Goal: Task Accomplishment & Management: Use online tool/utility

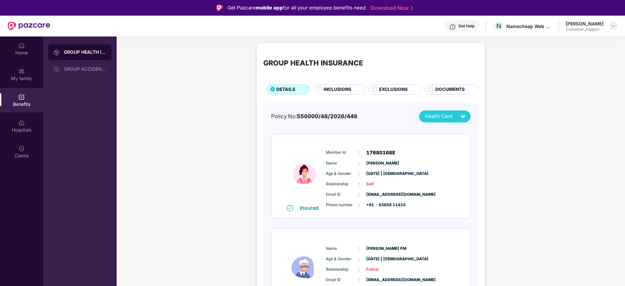
click at [611, 26] on div at bounding box center [614, 26] width 8 height 8
click at [558, 55] on div "Logout" at bounding box center [583, 54] width 85 height 13
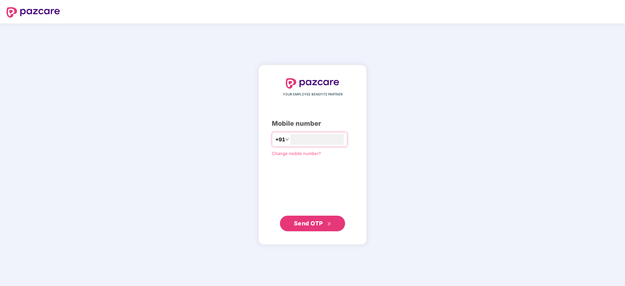
type input "**********"
click at [301, 222] on span "Send OTP" at bounding box center [308, 223] width 29 height 7
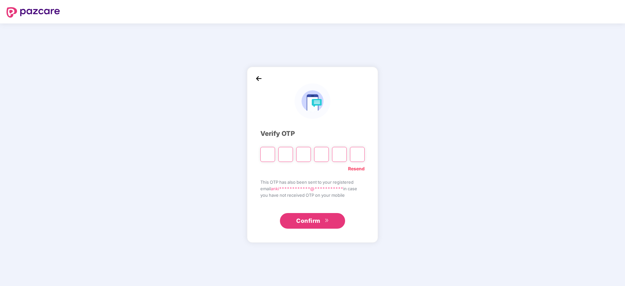
type input "*"
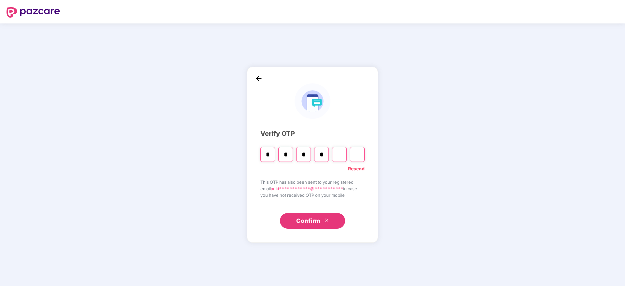
type input "*"
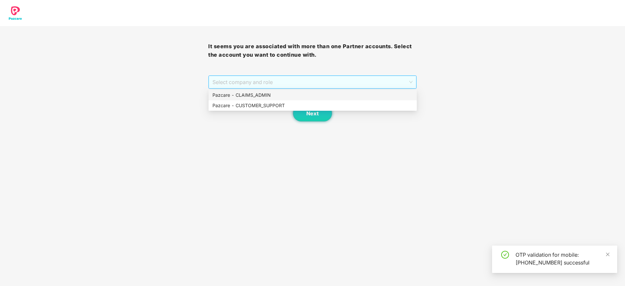
click at [259, 88] on span "Select company and role" at bounding box center [313, 82] width 200 height 12
click at [258, 108] on div "Pazcare - CUSTOMER_SUPPORT" at bounding box center [313, 105] width 201 height 7
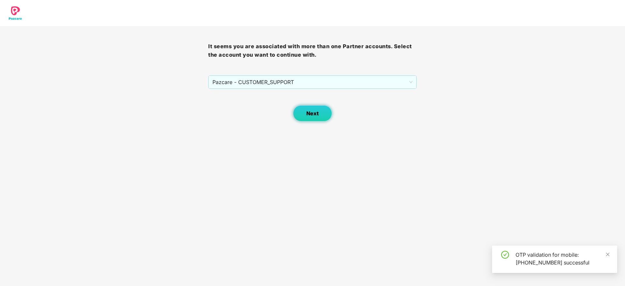
click at [315, 113] on span "Next" at bounding box center [313, 114] width 12 height 6
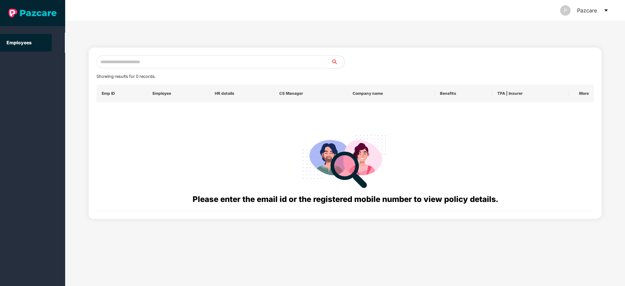
click at [606, 8] on icon "caret-down" at bounding box center [606, 10] width 5 height 5
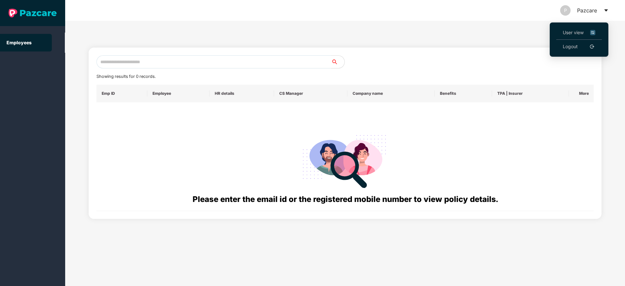
click at [563, 32] on span "User view" at bounding box center [579, 32] width 33 height 7
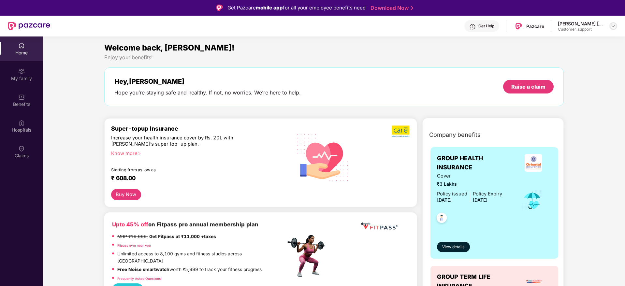
click at [613, 27] on img at bounding box center [613, 25] width 5 height 5
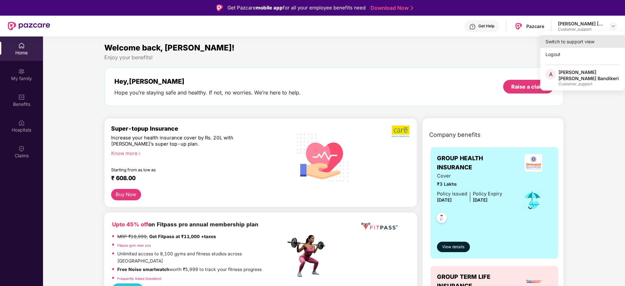
click at [564, 44] on div "Switch to support view" at bounding box center [583, 41] width 85 height 13
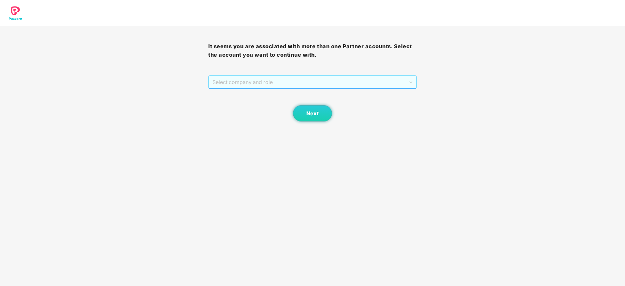
click at [379, 85] on span "Select company and role" at bounding box center [313, 82] width 200 height 12
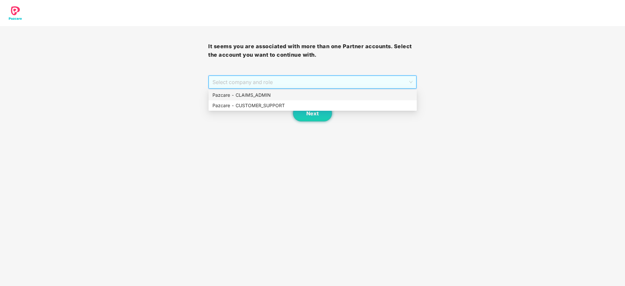
click at [249, 94] on div "Pazcare - CLAIMS_ADMIN" at bounding box center [313, 95] width 201 height 7
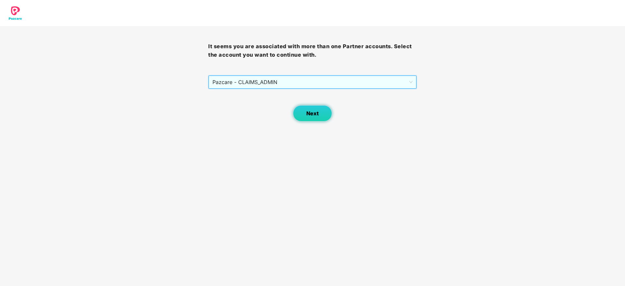
click at [311, 113] on span "Next" at bounding box center [313, 114] width 12 height 6
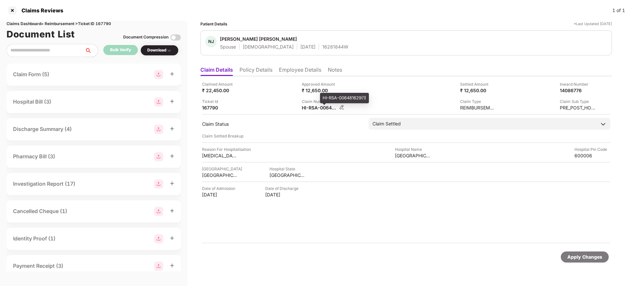
click at [317, 108] on div "HI-RSA-006481629(1)" at bounding box center [320, 108] width 36 height 6
click at [317, 109] on div "HI-RSA-006481629(1)" at bounding box center [320, 108] width 36 height 6
copy div
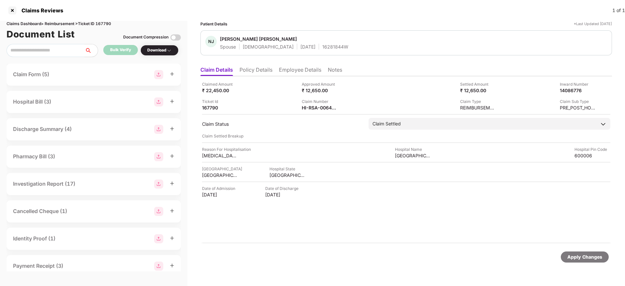
copy div
click at [262, 97] on div "Claimed Amount ₹ 22,450.00 Approved Amount ₹ 12,650.00 Settled Amount ₹ 12,650.…" at bounding box center [406, 96] width 409 height 30
click at [324, 109] on div "HI-RSA-006481629(1)" at bounding box center [320, 108] width 36 height 6
click at [324, 108] on div "HI-RSA-006481629(1)" at bounding box center [320, 108] width 36 height 6
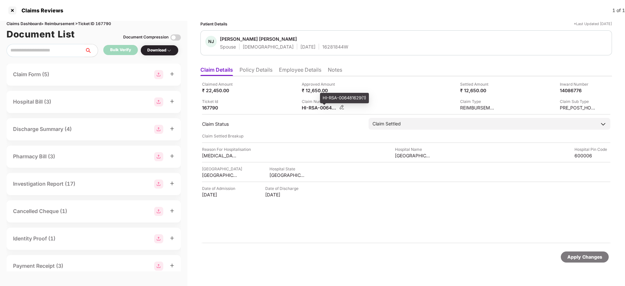
click at [324, 108] on div "HI-RSA-006481629(1)" at bounding box center [320, 108] width 36 height 6
copy div
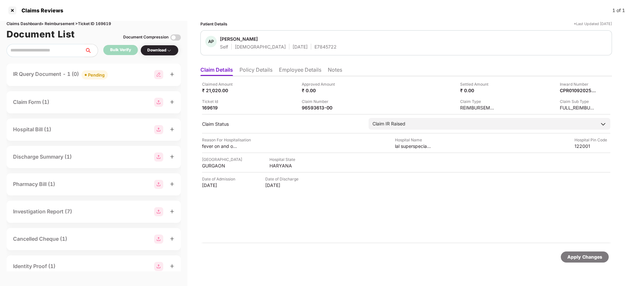
click at [126, 76] on div "IR Query Document - 1 (0) Pending" at bounding box center [93, 74] width 161 height 9
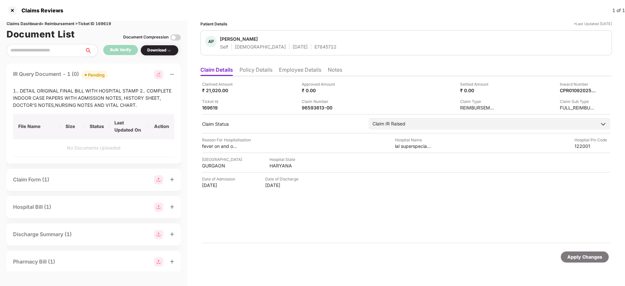
click at [126, 76] on div "IR Query Document - 1 (0) Pending" at bounding box center [93, 74] width 161 height 9
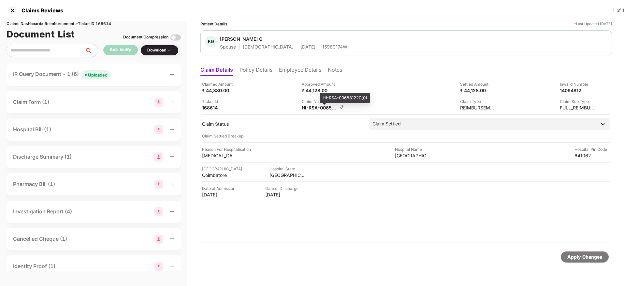
click at [311, 110] on div "HI-RSA-006581220(0)" at bounding box center [320, 108] width 36 height 6
copy div
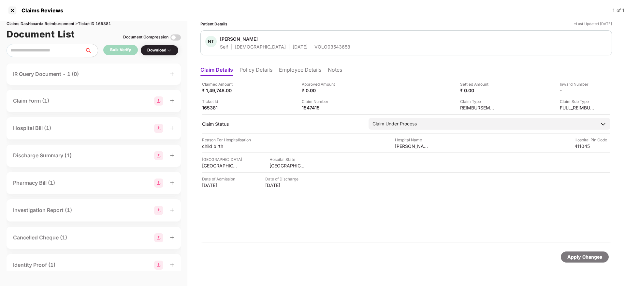
click at [255, 67] on li "Policy Details" at bounding box center [256, 71] width 33 height 9
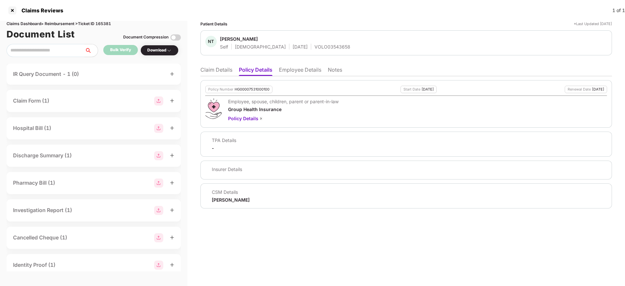
click at [222, 70] on li "Claim Details" at bounding box center [217, 71] width 32 height 9
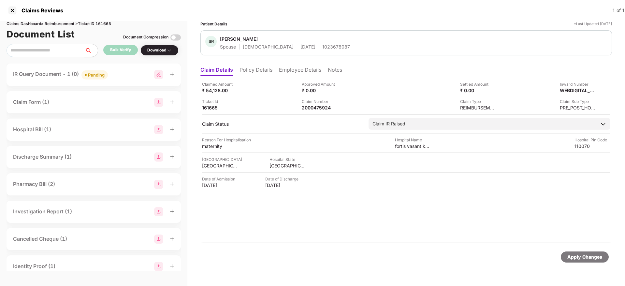
click at [250, 75] on li "Policy Details" at bounding box center [256, 71] width 33 height 9
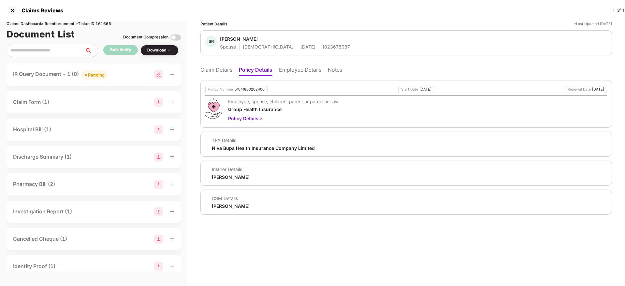
click at [218, 74] on li "Claim Details" at bounding box center [217, 71] width 32 height 9
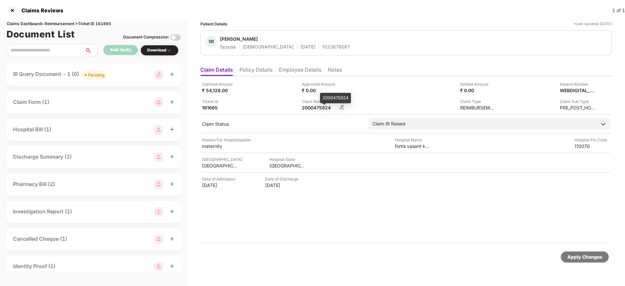
click at [315, 110] on div "2000475924" at bounding box center [320, 108] width 36 height 6
click at [298, 71] on li "Employee Details" at bounding box center [300, 71] width 42 height 9
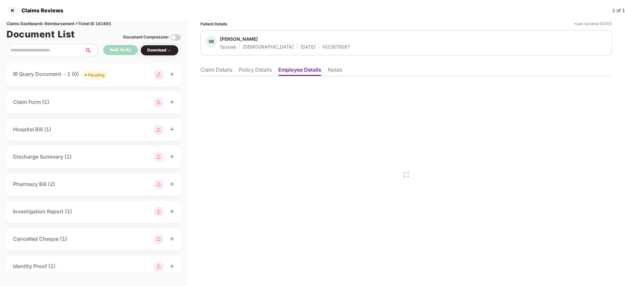
click at [323, 47] on div "1023678087" at bounding box center [337, 47] width 28 height 6
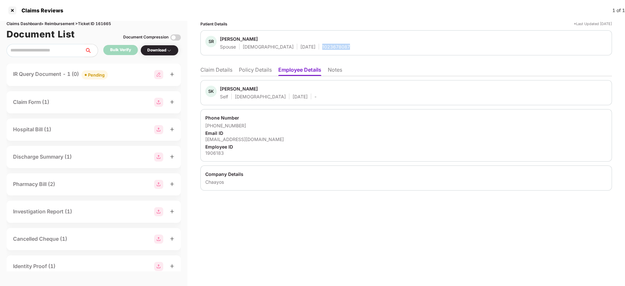
click at [323, 47] on div "1023678087" at bounding box center [337, 47] width 28 height 6
copy div "1023678087"
click at [211, 67] on li "Claim Details" at bounding box center [217, 71] width 32 height 9
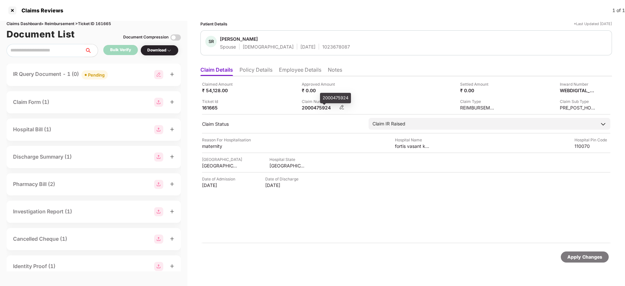
click at [325, 108] on div "2000475924" at bounding box center [320, 108] width 36 height 6
copy div "2000475924"
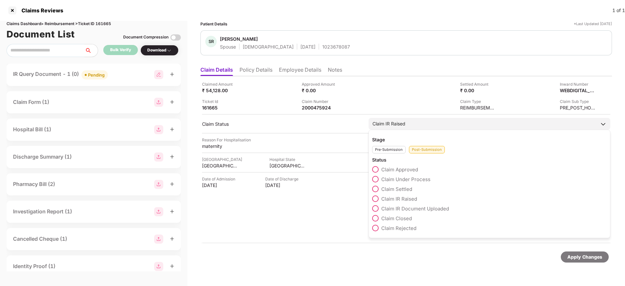
click at [378, 217] on span at bounding box center [375, 218] width 7 height 7
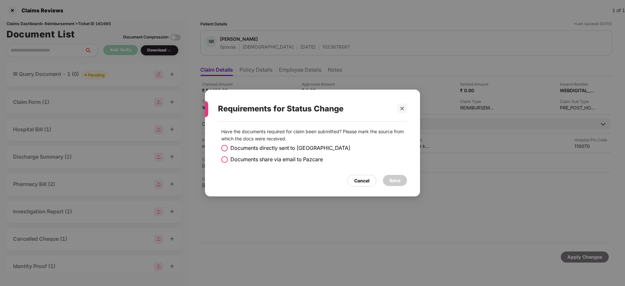
drag, startPoint x: 223, startPoint y: 148, endPoint x: 329, endPoint y: 177, distance: 109.6
click at [224, 148] on span at bounding box center [224, 148] width 7 height 7
drag, startPoint x: 396, startPoint y: 182, endPoint x: 413, endPoint y: 195, distance: 22.0
click at [396, 182] on div "Save" at bounding box center [395, 180] width 11 height 7
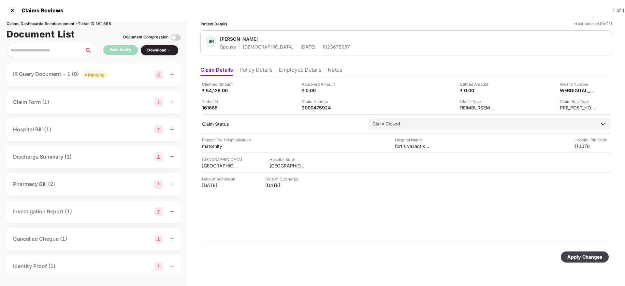
click at [573, 252] on div "Apply Changes" at bounding box center [585, 257] width 48 height 11
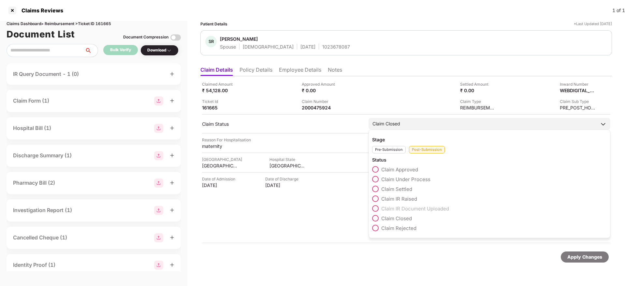
click at [377, 227] on span at bounding box center [375, 228] width 7 height 7
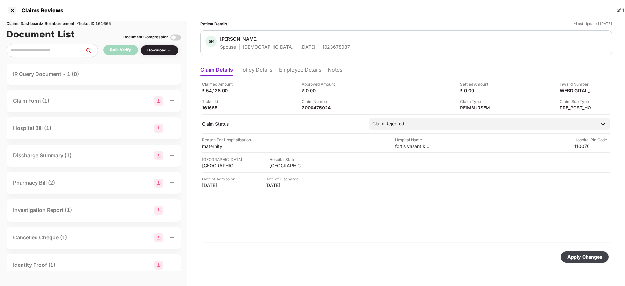
click at [569, 255] on div "Apply Changes" at bounding box center [585, 257] width 35 height 7
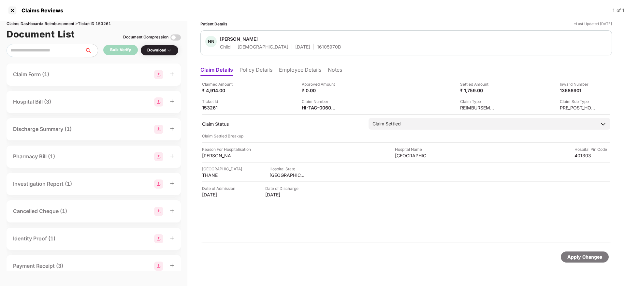
click at [257, 73] on li "Policy Details" at bounding box center [256, 71] width 33 height 9
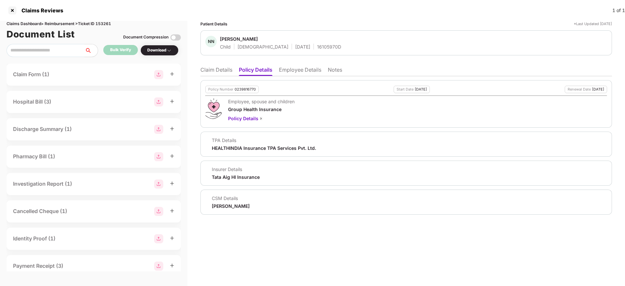
click at [223, 71] on li "Claim Details" at bounding box center [217, 71] width 32 height 9
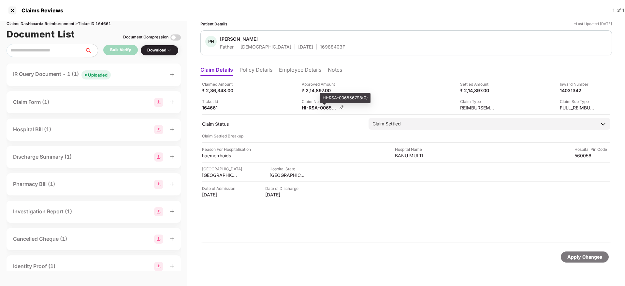
click at [308, 108] on div "HI-RSA-006556798(0)" at bounding box center [320, 108] width 36 height 6
copy div
click at [370, 95] on div "Claimed Amount ₹ 2,36,348.00 Approved Amount ₹ 2,14,897.00 Settled Amount ₹ 2,1…" at bounding box center [406, 96] width 409 height 30
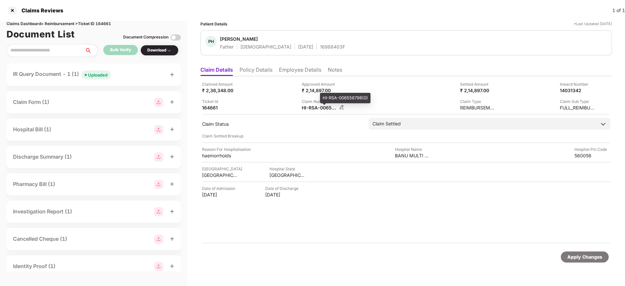
click at [313, 109] on div "HI-RSA-006556798(0)" at bounding box center [320, 108] width 36 height 6
copy div
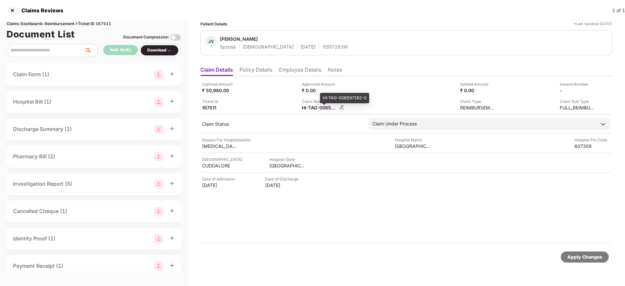
click at [315, 108] on div "HI-TAG-006597262-0" at bounding box center [320, 108] width 36 height 6
click at [316, 108] on div "HI-TAG-006597262-0" at bounding box center [320, 108] width 36 height 6
copy div
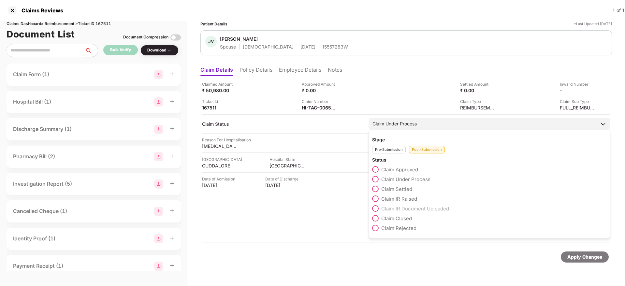
click at [377, 189] on span at bounding box center [375, 189] width 7 height 7
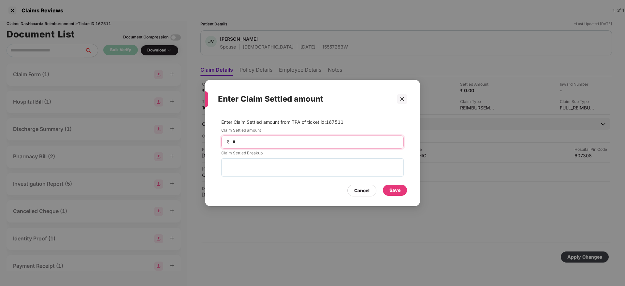
click at [273, 140] on input "*" at bounding box center [315, 142] width 166 height 7
type input "*****"
click at [396, 190] on div "Save" at bounding box center [395, 190] width 11 height 7
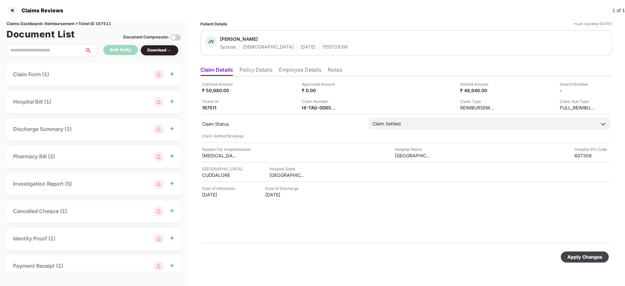
click at [583, 259] on div "Apply Changes" at bounding box center [585, 257] width 35 height 7
click at [314, 109] on div "HI-TAG-006597262-0" at bounding box center [320, 108] width 36 height 6
copy div
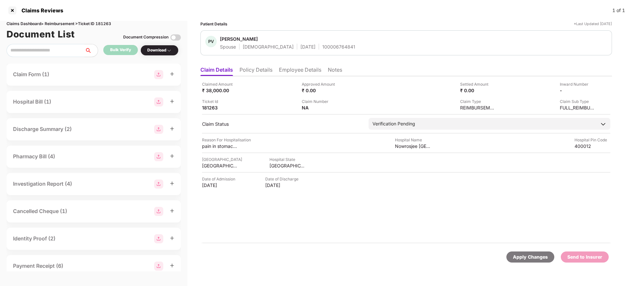
click at [259, 72] on li "Policy Details" at bounding box center [256, 71] width 33 height 9
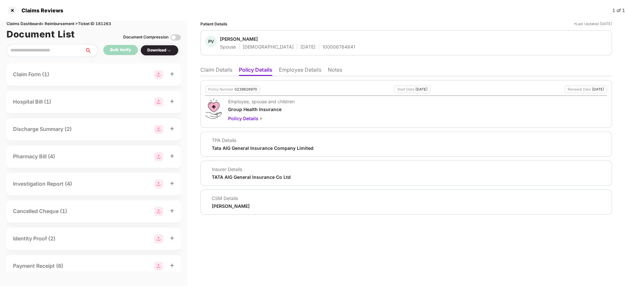
click at [299, 70] on li "Employee Details" at bounding box center [300, 71] width 42 height 9
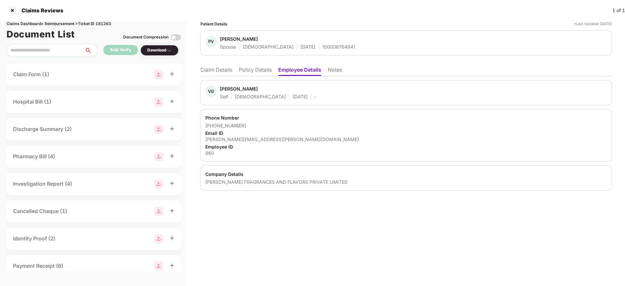
click at [263, 72] on li "Policy Details" at bounding box center [255, 71] width 33 height 9
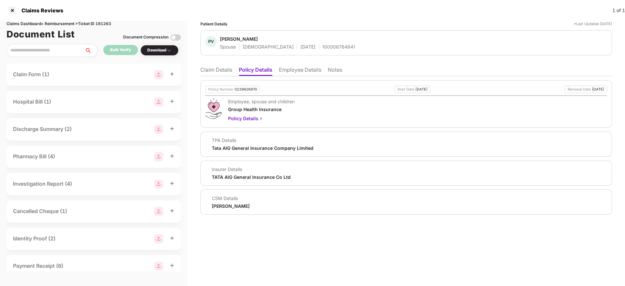
click at [215, 69] on li "Claim Details" at bounding box center [217, 71] width 32 height 9
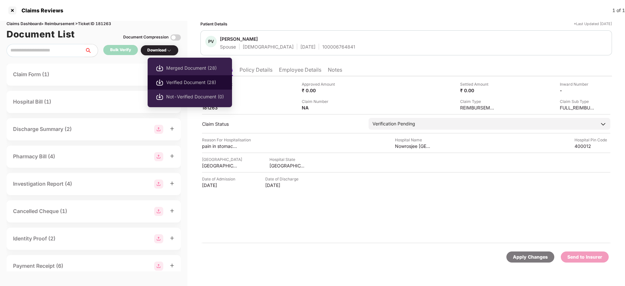
click at [171, 79] on span "Verified Document (28)" at bounding box center [195, 82] width 58 height 7
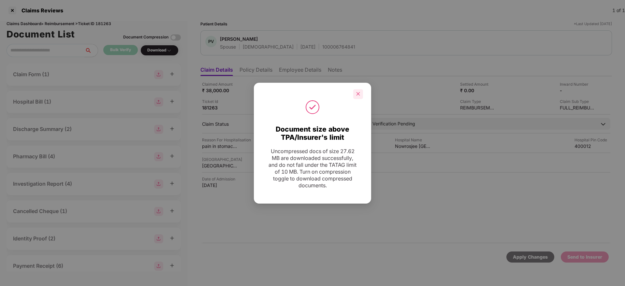
click at [358, 92] on icon "close" at bounding box center [358, 94] width 5 height 5
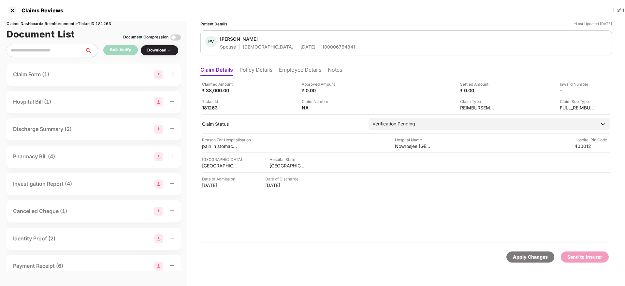
click at [267, 72] on li "Policy Details" at bounding box center [256, 71] width 33 height 9
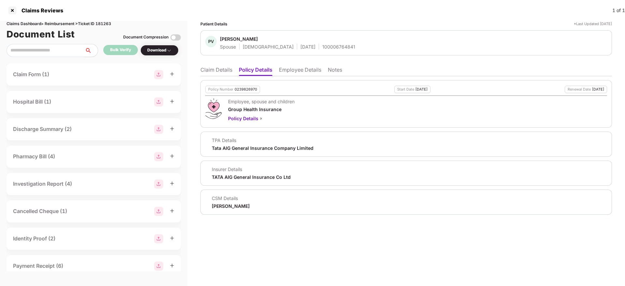
click at [213, 75] on li "Claim Details" at bounding box center [217, 71] width 32 height 9
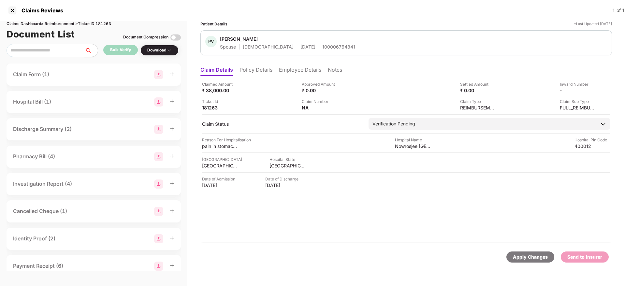
click at [376, 12] on div "Claims Reviews 1 of 1" at bounding box center [312, 10] width 625 height 21
click at [259, 68] on li "Policy Details" at bounding box center [256, 71] width 33 height 9
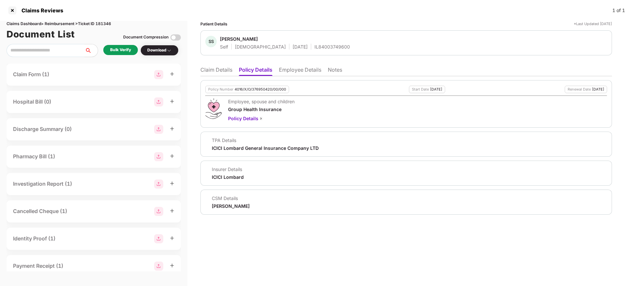
click at [290, 70] on li "Employee Details" at bounding box center [300, 71] width 42 height 9
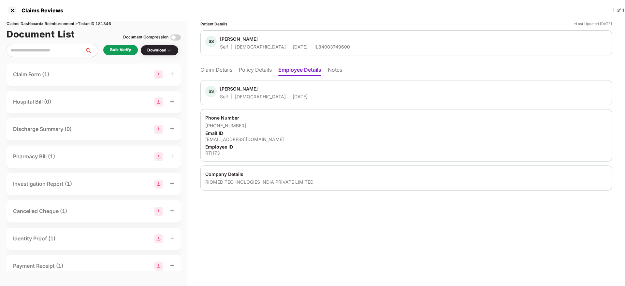
click at [253, 70] on li "Policy Details" at bounding box center [255, 71] width 33 height 9
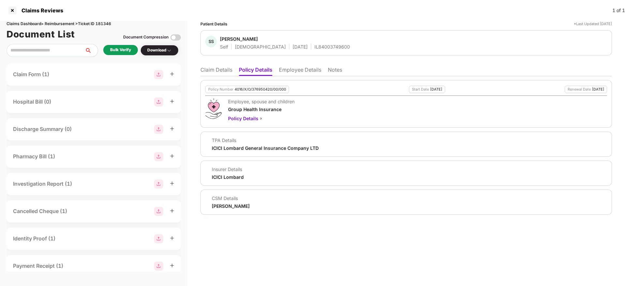
click at [207, 67] on li "Claim Details" at bounding box center [217, 71] width 32 height 9
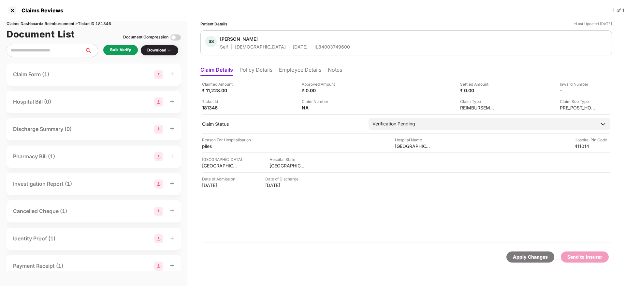
click at [263, 71] on li "Policy Details" at bounding box center [256, 71] width 33 height 9
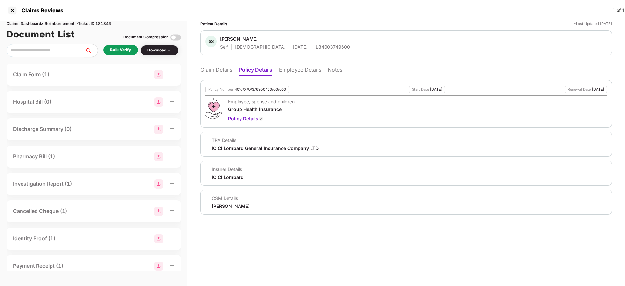
click at [223, 72] on li "Claim Details" at bounding box center [217, 71] width 32 height 9
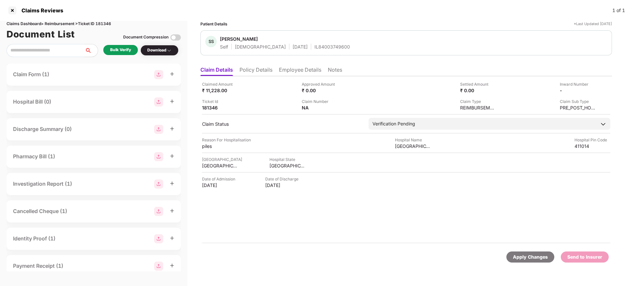
click at [126, 50] on div "Bulk Verify" at bounding box center [120, 50] width 21 height 6
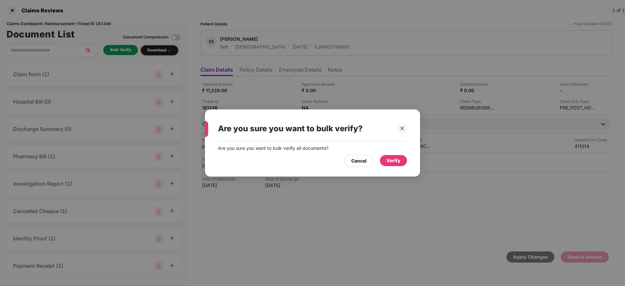
click at [403, 162] on div "Verify" at bounding box center [393, 160] width 27 height 11
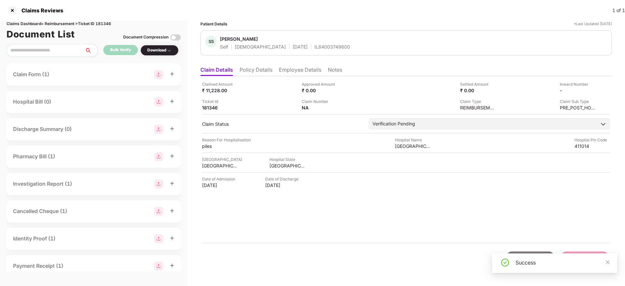
click at [261, 71] on li "Policy Details" at bounding box center [256, 71] width 33 height 9
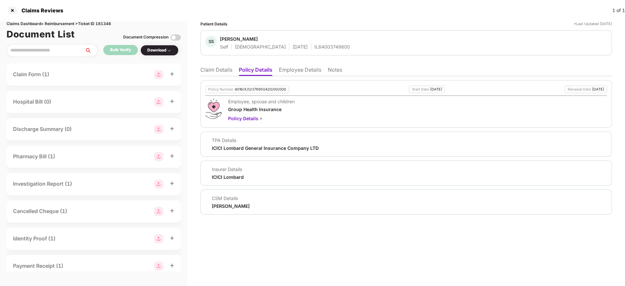
click at [215, 71] on li "Claim Details" at bounding box center [217, 71] width 32 height 9
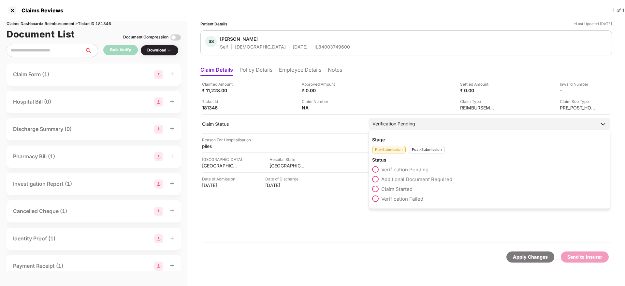
drag, startPoint x: 374, startPoint y: 188, endPoint x: 377, endPoint y: 190, distance: 3.7
click at [374, 188] on span at bounding box center [375, 189] width 7 height 7
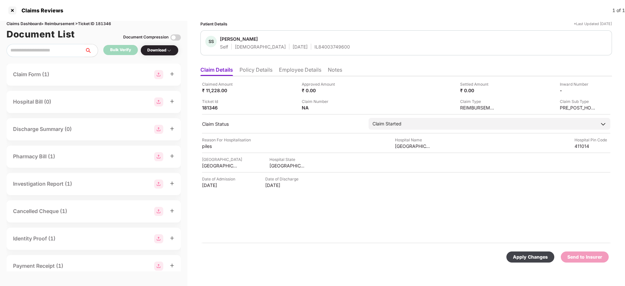
click at [539, 260] on div "Apply Changes" at bounding box center [530, 257] width 35 height 7
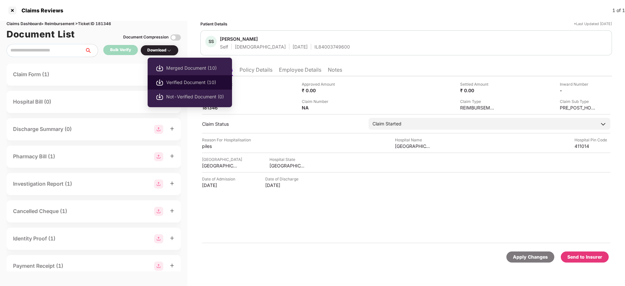
click at [168, 79] on span "Verified Document (10)" at bounding box center [195, 82] width 58 height 7
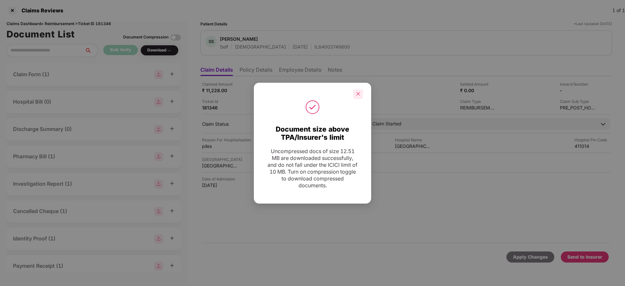
click at [358, 93] on icon "close" at bounding box center [358, 94] width 5 height 5
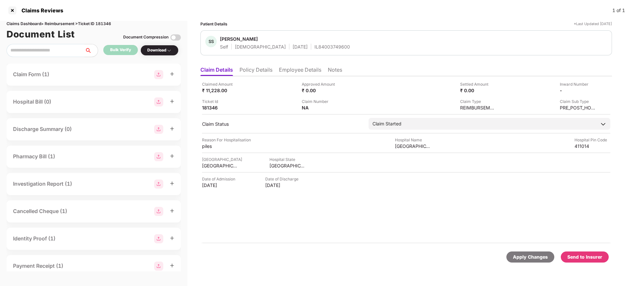
click at [580, 260] on div "Send to Insurer" at bounding box center [585, 257] width 35 height 7
click at [315, 48] on div "IL84003749600" at bounding box center [333, 47] width 36 height 6
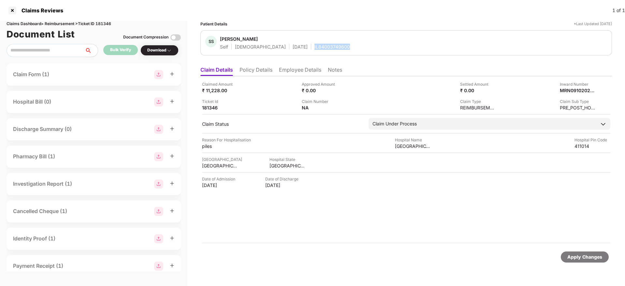
click at [315, 49] on div "IL84003749600" at bounding box center [333, 47] width 36 height 6
copy div "IL84003749600"
click at [571, 88] on div "MRN09102025000671083" at bounding box center [571, 90] width 36 height 6
copy div "MRN09102025000671083"
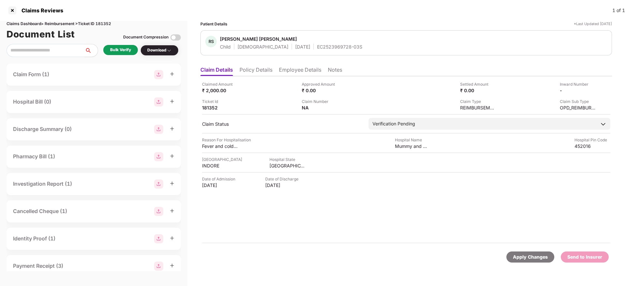
click at [259, 68] on li "Policy Details" at bounding box center [256, 71] width 33 height 9
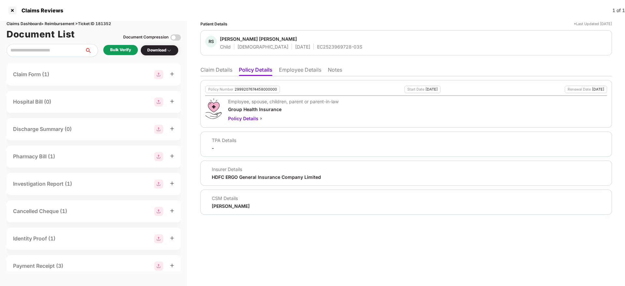
click at [307, 72] on li "Employee Details" at bounding box center [300, 71] width 42 height 9
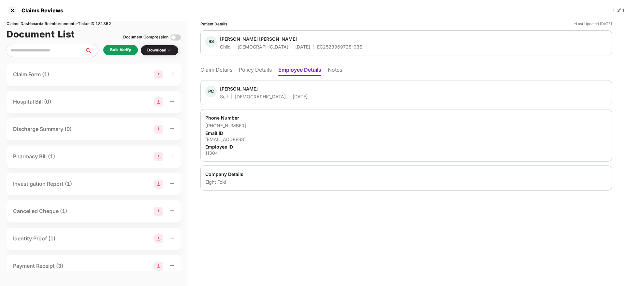
click at [251, 67] on li "Policy Details" at bounding box center [255, 71] width 33 height 9
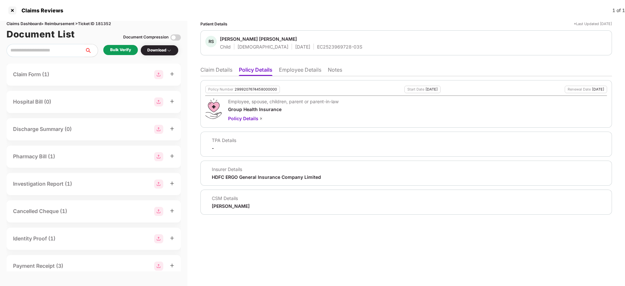
click at [215, 71] on li "Claim Details" at bounding box center [217, 71] width 32 height 9
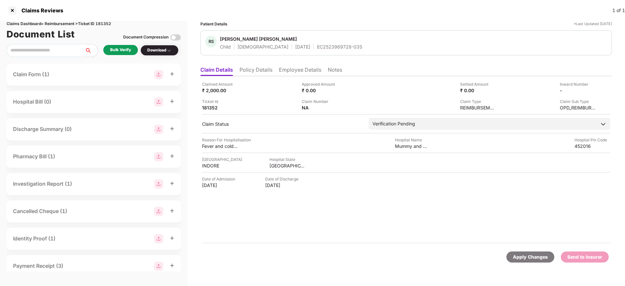
click at [128, 49] on div "Bulk Verify" at bounding box center [120, 50] width 21 height 6
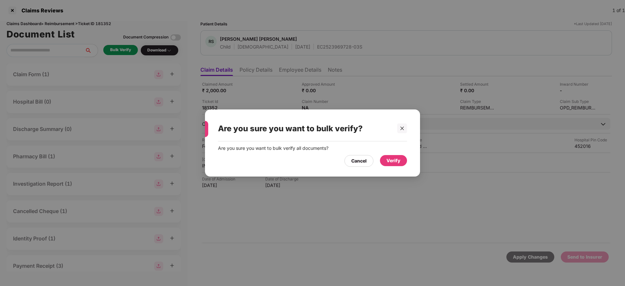
click at [393, 158] on div "Verify" at bounding box center [394, 160] width 14 height 7
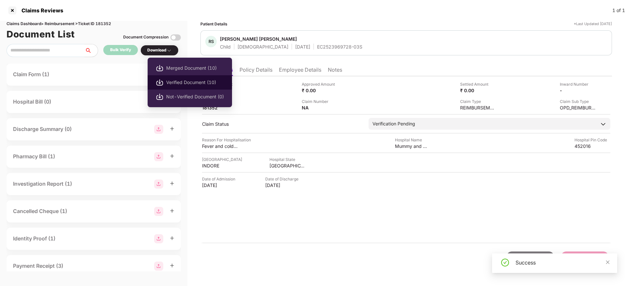
click at [175, 81] on span "Verified Document (10)" at bounding box center [195, 82] width 58 height 7
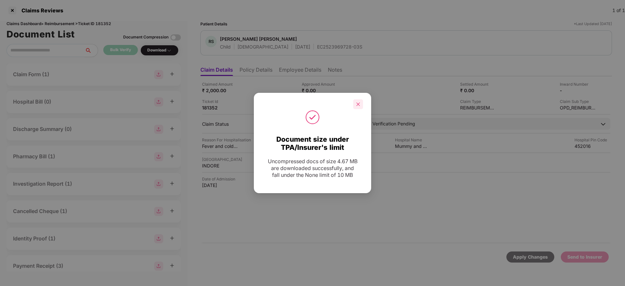
click at [359, 102] on icon "close" at bounding box center [358, 104] width 5 height 5
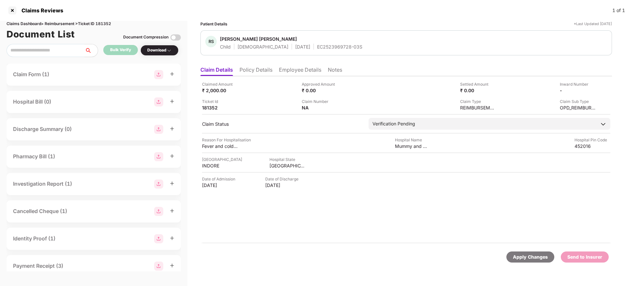
drag, startPoint x: 254, startPoint y: 71, endPoint x: 242, endPoint y: 75, distance: 13.1
click at [255, 70] on li "Policy Details" at bounding box center [256, 71] width 33 height 9
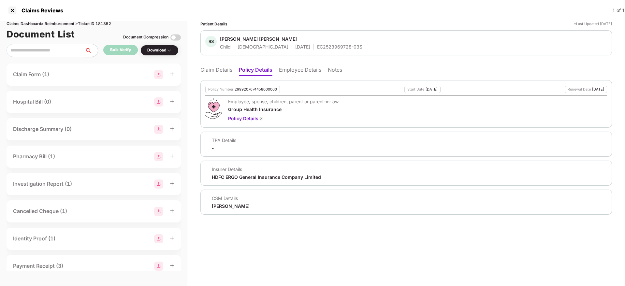
click at [211, 73] on li "Claim Details" at bounding box center [217, 71] width 32 height 9
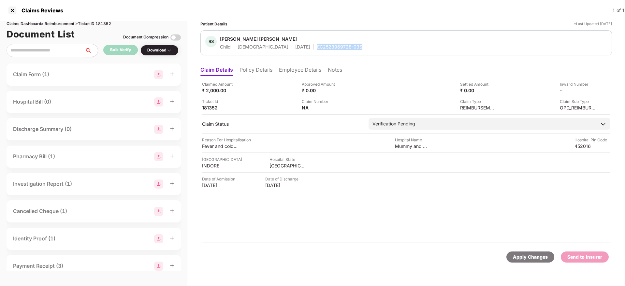
drag, startPoint x: 293, startPoint y: 47, endPoint x: 338, endPoint y: 45, distance: 45.7
click at [338, 45] on div "RS Rutvik Singh Solanki Child Male 29 Sept 2022 EC2523969728-03S" at bounding box center [406, 43] width 402 height 14
copy div "EC2523969728-03S"
click at [254, 71] on li "Policy Details" at bounding box center [256, 71] width 33 height 9
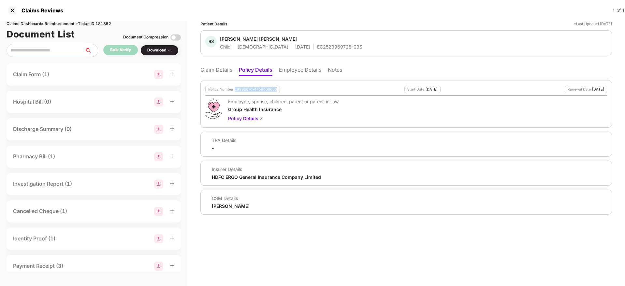
drag, startPoint x: 234, startPoint y: 87, endPoint x: 281, endPoint y: 88, distance: 46.3
click at [281, 88] on div "Policy Number 2999207674458000000 Start Date 22 Aug 2025 Renewal Date 21 Aug 20…" at bounding box center [406, 90] width 402 height 8
copy div "2999207674458000000"
click at [308, 72] on li "Employee Details" at bounding box center [300, 71] width 42 height 9
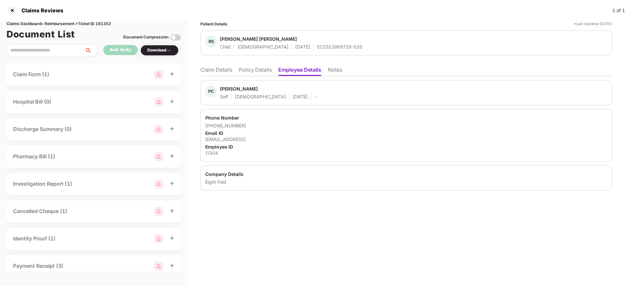
click at [210, 153] on div "11304" at bounding box center [406, 153] width 402 height 6
copy div "11304"
click at [255, 72] on li "Policy Details" at bounding box center [255, 71] width 33 height 9
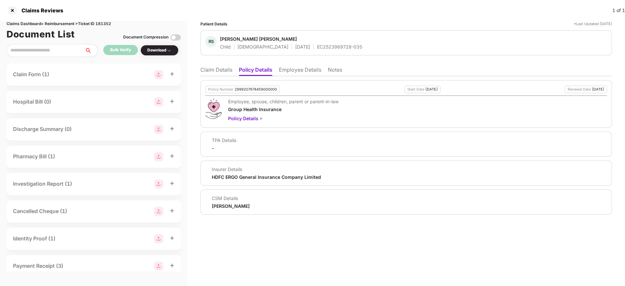
click at [224, 68] on li "Claim Details" at bounding box center [217, 71] width 32 height 9
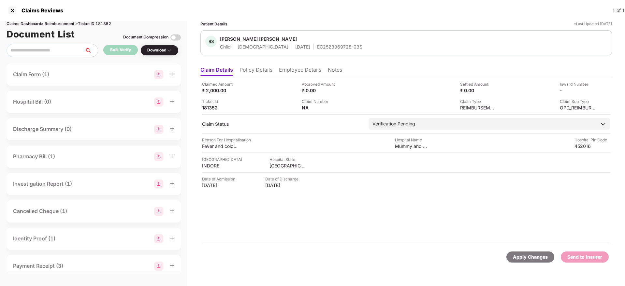
click at [253, 86] on div "Claimed Amount ₹ 2,000.00" at bounding box center [249, 87] width 95 height 12
click at [259, 72] on li "Policy Details" at bounding box center [256, 71] width 33 height 9
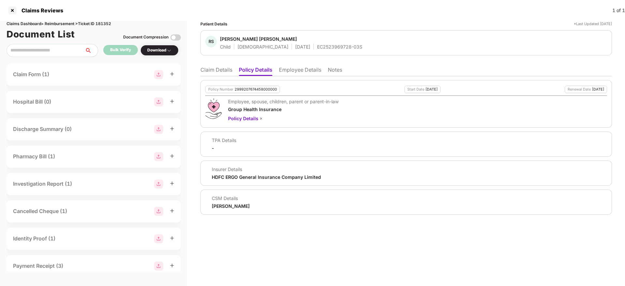
click at [218, 74] on li "Claim Details" at bounding box center [217, 71] width 32 height 9
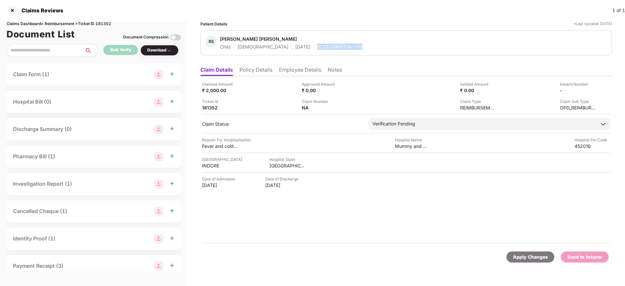
drag, startPoint x: 292, startPoint y: 47, endPoint x: 338, endPoint y: 47, distance: 46.3
click at [338, 47] on div "RS Rutvik Singh Solanki Child Male 29 Sept 2022 EC2523969728-03S" at bounding box center [406, 43] width 402 height 14
copy div "EC2523969728-03S"
click at [287, 70] on li "Employee Details" at bounding box center [300, 71] width 42 height 9
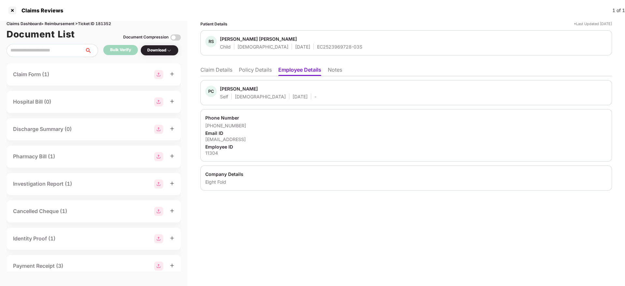
click at [243, 139] on div "priyanka.chauhan@eightfold.ai" at bounding box center [406, 139] width 402 height 6
copy div "priyanka.chauhan@eightfold.ai"
click at [243, 65] on ul "Claim Details Policy Details Employee Details Notes" at bounding box center [407, 69] width 412 height 13
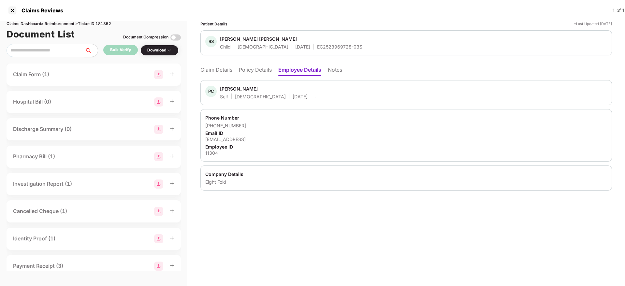
click at [243, 70] on li "Policy Details" at bounding box center [255, 71] width 33 height 9
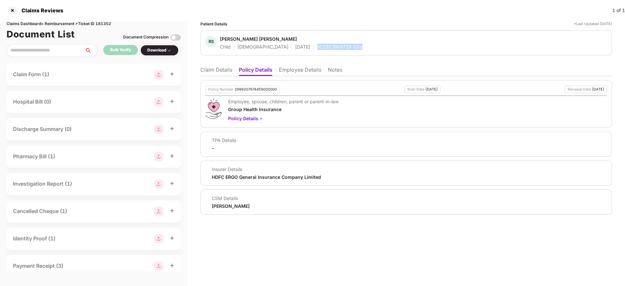
drag, startPoint x: 291, startPoint y: 47, endPoint x: 341, endPoint y: 49, distance: 49.6
click at [341, 49] on div "RS Rutvik Singh Solanki Child Male 29 Sept 2022 EC2523969728-03S" at bounding box center [406, 43] width 402 height 14
copy div "EC2523969728-03S"
click at [306, 69] on li "Employee Details" at bounding box center [300, 71] width 42 height 9
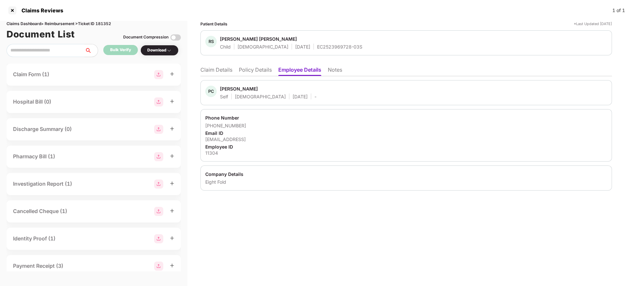
click at [209, 152] on div "11304" at bounding box center [406, 153] width 402 height 6
copy div "11304"
click at [317, 46] on div "EC2523969728-03S" at bounding box center [339, 47] width 45 height 6
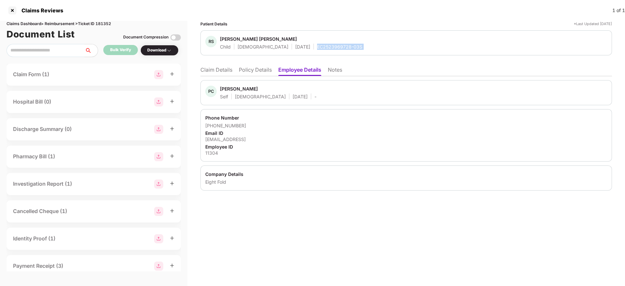
click at [317, 46] on div "EC2523969728-03S" at bounding box center [339, 47] width 45 height 6
copy div "EC2523969728-03S"
click at [258, 71] on li "Policy Details" at bounding box center [255, 71] width 33 height 9
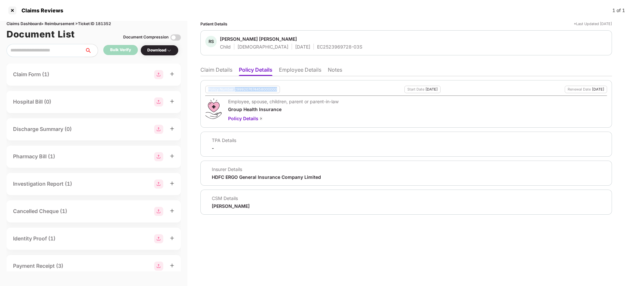
drag, startPoint x: 205, startPoint y: 90, endPoint x: 277, endPoint y: 89, distance: 71.1
click at [277, 89] on div "Policy Number 2999207674458000000 Start Date 22 Aug 2025 Renewal Date 21 Aug 20…" at bounding box center [407, 104] width 412 height 48
copy div "Policy Number 2999207674458000000"
click at [315, 70] on li "Employee Details" at bounding box center [300, 71] width 42 height 9
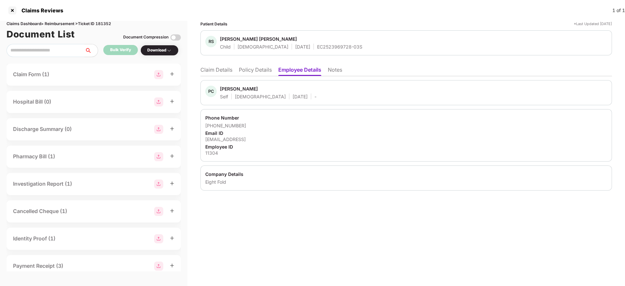
click at [222, 71] on li "Claim Details" at bounding box center [217, 71] width 32 height 9
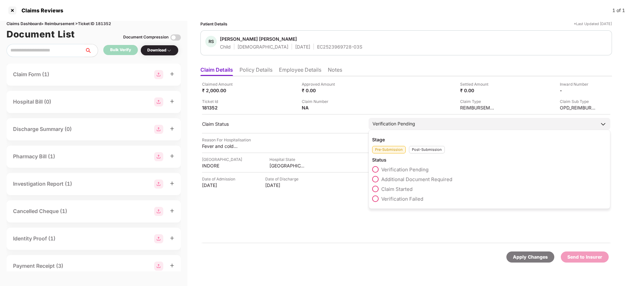
drag, startPoint x: 377, startPoint y: 189, endPoint x: 383, endPoint y: 192, distance: 7.0
click at [378, 188] on span at bounding box center [375, 189] width 7 height 7
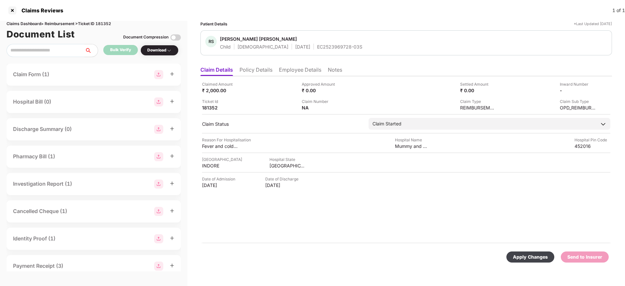
click at [535, 258] on div "Apply Changes" at bounding box center [530, 257] width 35 height 7
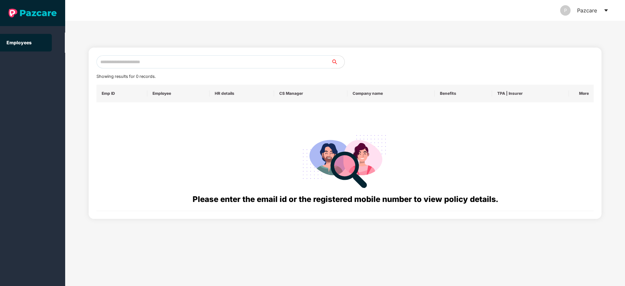
click at [140, 64] on input "text" at bounding box center [214, 61] width 235 height 13
paste input "**********"
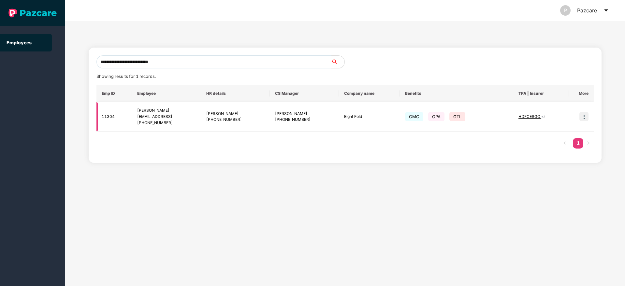
type input "**********"
click at [581, 113] on img at bounding box center [584, 116] width 9 height 9
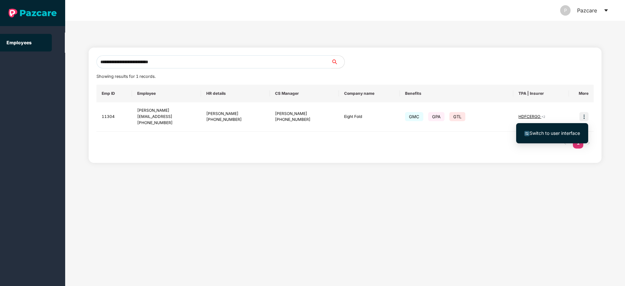
click at [548, 137] on span "Switch to user interface" at bounding box center [553, 133] width 56 height 7
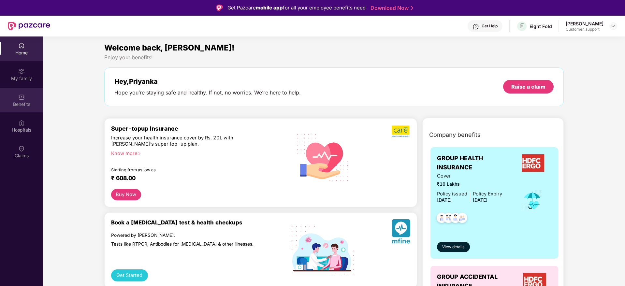
click at [4, 103] on div "Benefits" at bounding box center [21, 104] width 43 height 7
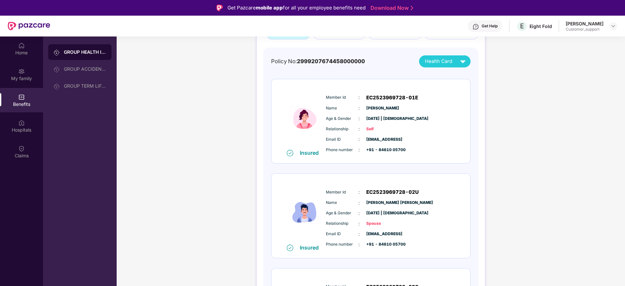
scroll to position [49, 0]
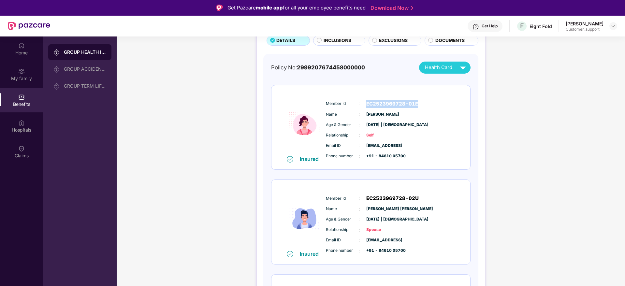
drag, startPoint x: 360, startPoint y: 105, endPoint x: 423, endPoint y: 103, distance: 62.9
click at [423, 103] on div "Member Id : EC2523969728-01E" at bounding box center [390, 104] width 129 height 8
copy div "EC2523969728-01E"
click at [409, 119] on div "Member Id : EC2523969728-01E Name : Priyanka Chauhan Age & Gender : 29 Sept 199…" at bounding box center [390, 130] width 133 height 67
drag, startPoint x: 367, startPoint y: 105, endPoint x: 416, endPoint y: 103, distance: 49.3
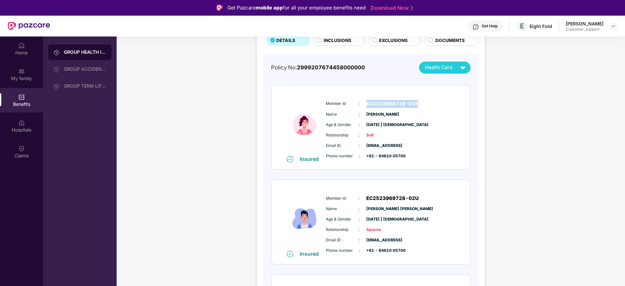
click at [416, 103] on span "EC2523969728-01E" at bounding box center [393, 104] width 52 height 8
copy span "EC2523969728-01E"
click at [482, 26] on div "Get Help" at bounding box center [490, 25] width 16 height 5
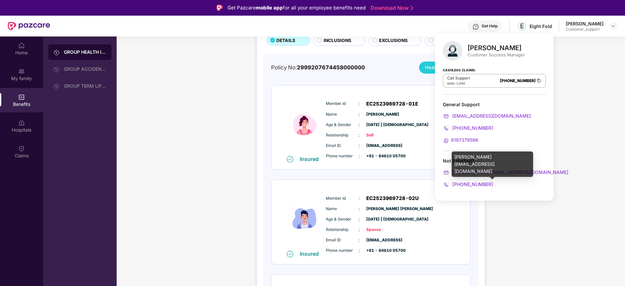
click at [479, 158] on div "harshal.bedi@pazcare.com" at bounding box center [493, 164] width 82 height 25
copy div "harshal.bedi@pazcare.com"
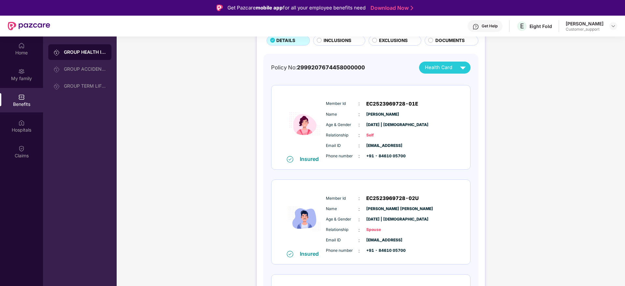
drag, startPoint x: 366, startPoint y: 113, endPoint x: 405, endPoint y: 113, distance: 39.1
click at [405, 113] on div "Name : Priyanka Chauhan" at bounding box center [390, 114] width 129 height 7
copy span "Priyanka Chauhan"
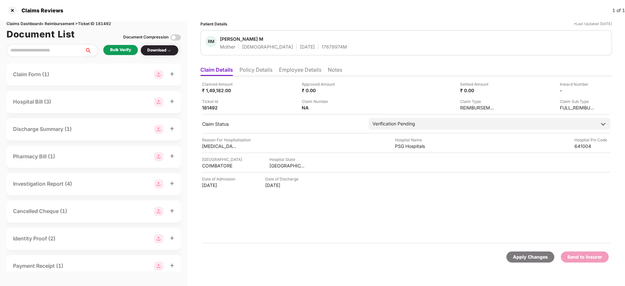
drag, startPoint x: 263, startPoint y: 68, endPoint x: 267, endPoint y: 76, distance: 8.5
click at [263, 68] on li "Policy Details" at bounding box center [256, 71] width 33 height 9
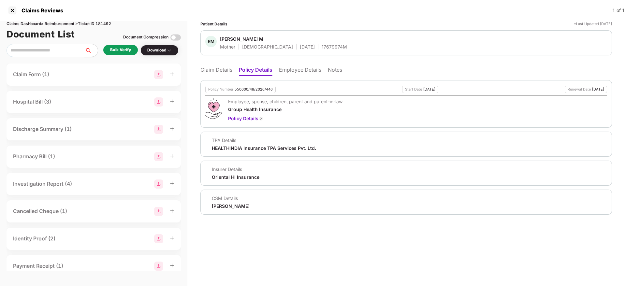
click at [296, 72] on li "Employee Details" at bounding box center [300, 71] width 42 height 9
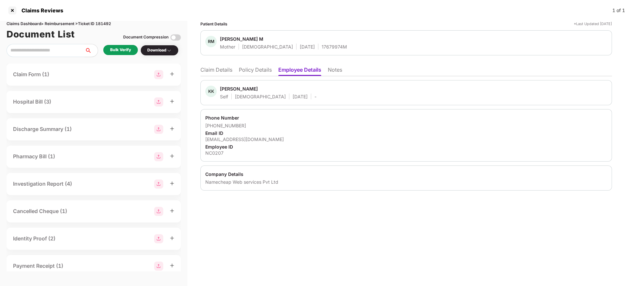
click at [267, 73] on li "Policy Details" at bounding box center [255, 71] width 33 height 9
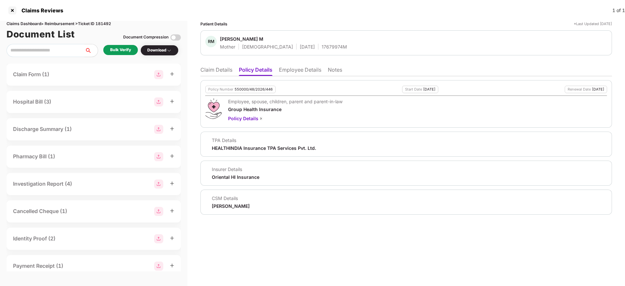
click at [217, 69] on li "Claim Details" at bounding box center [217, 71] width 32 height 9
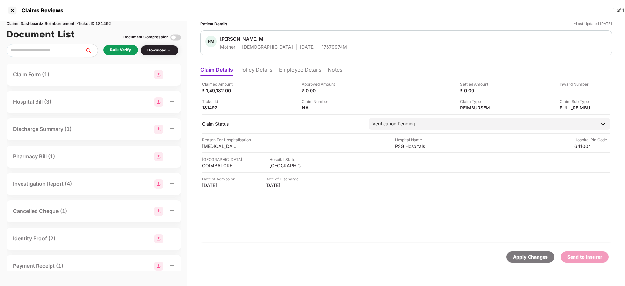
click at [263, 71] on li "Policy Details" at bounding box center [256, 71] width 33 height 9
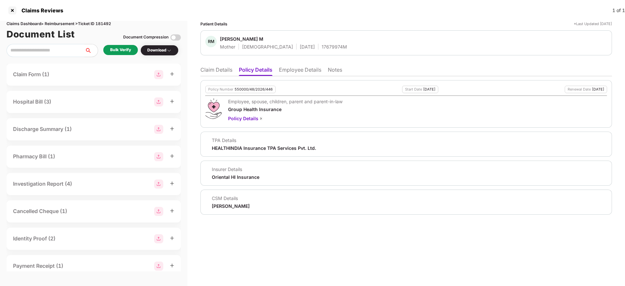
click at [304, 72] on li "Employee Details" at bounding box center [300, 71] width 42 height 9
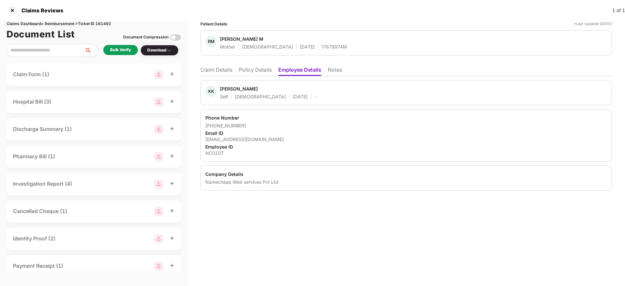
click at [262, 70] on li "Policy Details" at bounding box center [255, 71] width 33 height 9
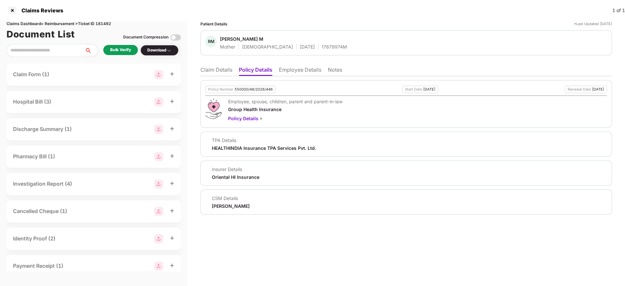
click at [219, 72] on li "Claim Details" at bounding box center [217, 71] width 32 height 9
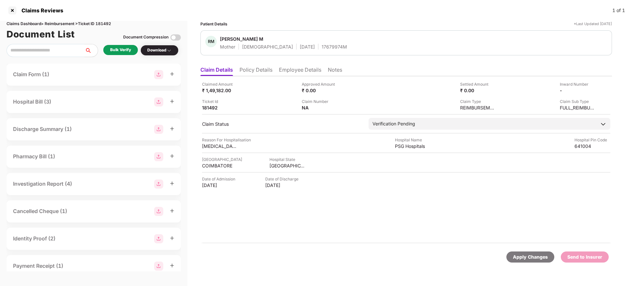
click at [133, 54] on div "Bulk Verify" at bounding box center [120, 50] width 35 height 10
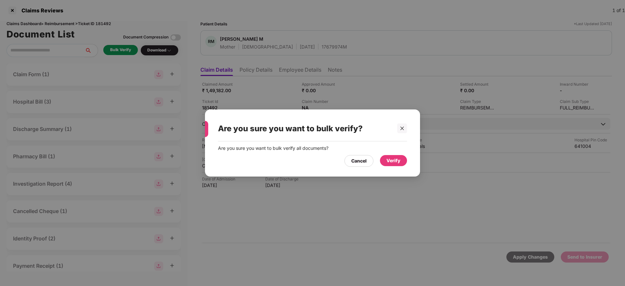
click at [392, 161] on div "Verify" at bounding box center [394, 160] width 14 height 7
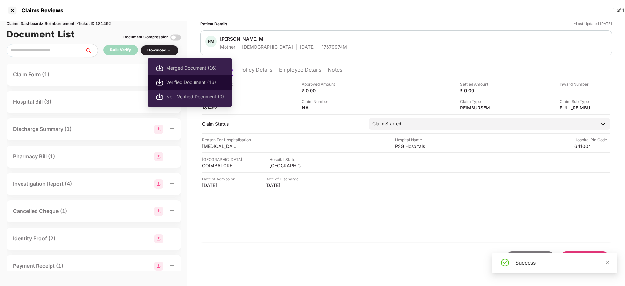
click at [177, 83] on span "Verified Document (16)" at bounding box center [195, 82] width 58 height 7
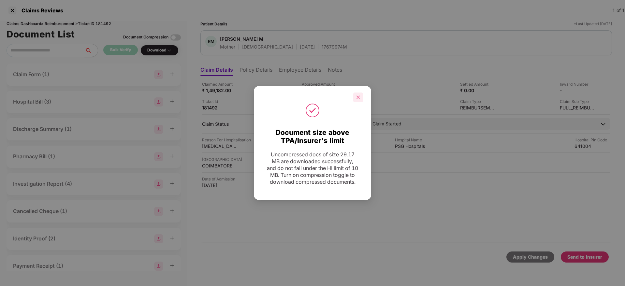
click at [361, 93] on div at bounding box center [358, 98] width 10 height 10
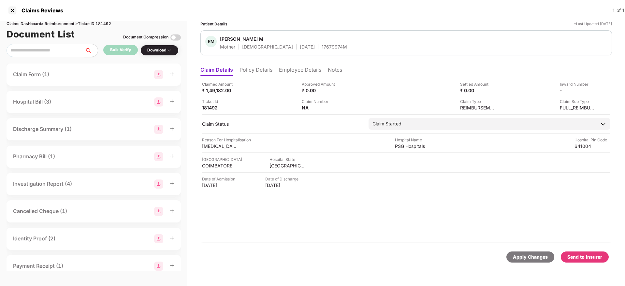
click at [284, 95] on div "Claimed Amount ₹ 1,49,182.00 Approved Amount ₹ 0.00 Settled Amount ₹ 0.00 Inwar…" at bounding box center [406, 96] width 409 height 30
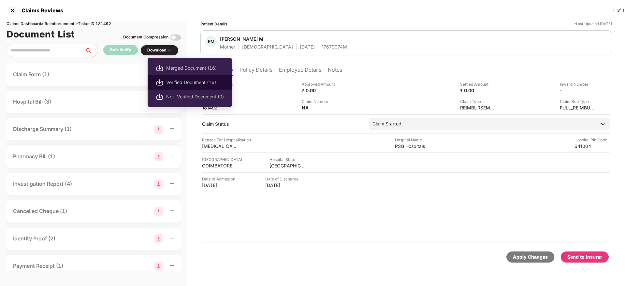
click at [178, 79] on span "Verified Document (16)" at bounding box center [195, 82] width 58 height 7
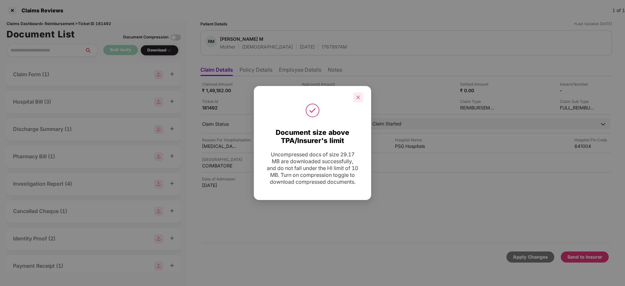
click at [358, 93] on div at bounding box center [358, 98] width 10 height 10
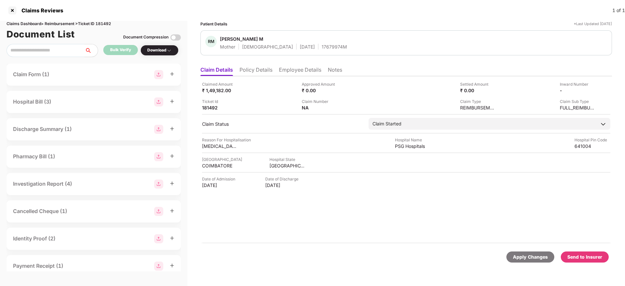
click at [574, 257] on div "Send to Insurer" at bounding box center [585, 257] width 35 height 7
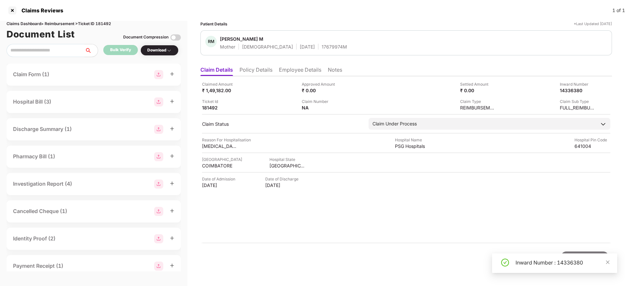
drag, startPoint x: 267, startPoint y: 71, endPoint x: 273, endPoint y: 75, distance: 7.2
click at [266, 70] on li "Policy Details" at bounding box center [256, 71] width 33 height 9
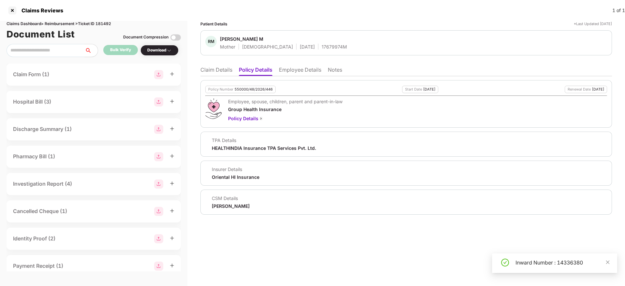
click at [219, 69] on li "Claim Details" at bounding box center [217, 71] width 32 height 9
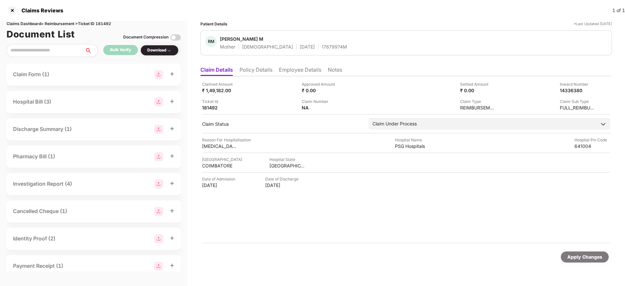
click at [263, 70] on li "Policy Details" at bounding box center [256, 71] width 33 height 9
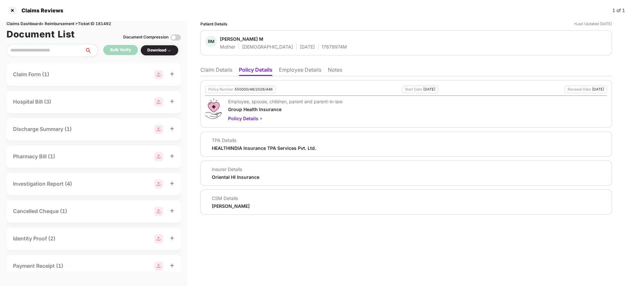
click at [211, 70] on li "Claim Details" at bounding box center [217, 71] width 32 height 9
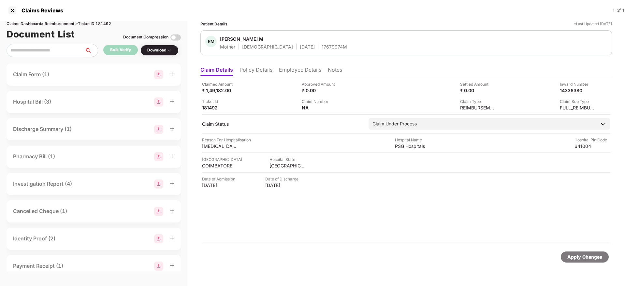
click at [265, 71] on li "Policy Details" at bounding box center [256, 71] width 33 height 9
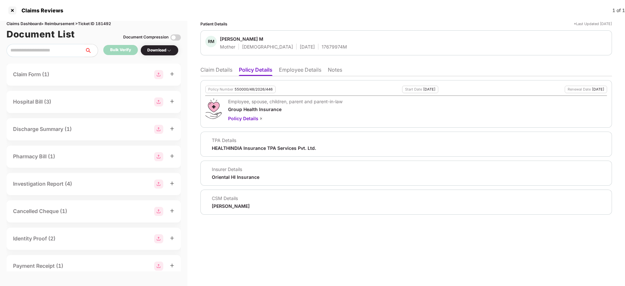
click at [210, 74] on li "Claim Details" at bounding box center [217, 71] width 32 height 9
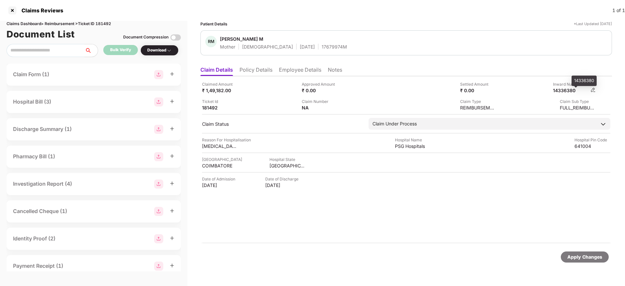
click at [557, 91] on div "14336380" at bounding box center [571, 90] width 36 height 6
copy div "14336380"
click at [322, 46] on div "17679974M" at bounding box center [334, 47] width 25 height 6
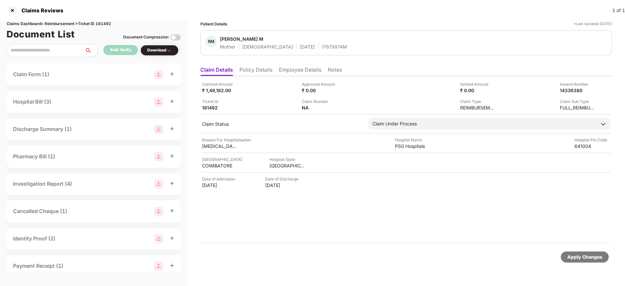
click at [322, 45] on div "17679974M" at bounding box center [334, 47] width 25 height 6
copy div "17679974M"
drag, startPoint x: 258, startPoint y: 69, endPoint x: 254, endPoint y: 78, distance: 10.1
click at [259, 70] on li "Policy Details" at bounding box center [256, 71] width 33 height 9
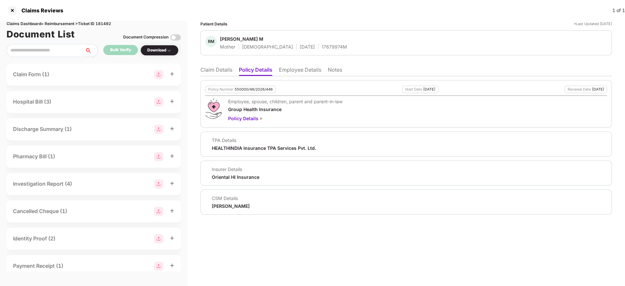
click at [217, 71] on li "Claim Details" at bounding box center [217, 71] width 32 height 9
